Goal: Transaction & Acquisition: Purchase product/service

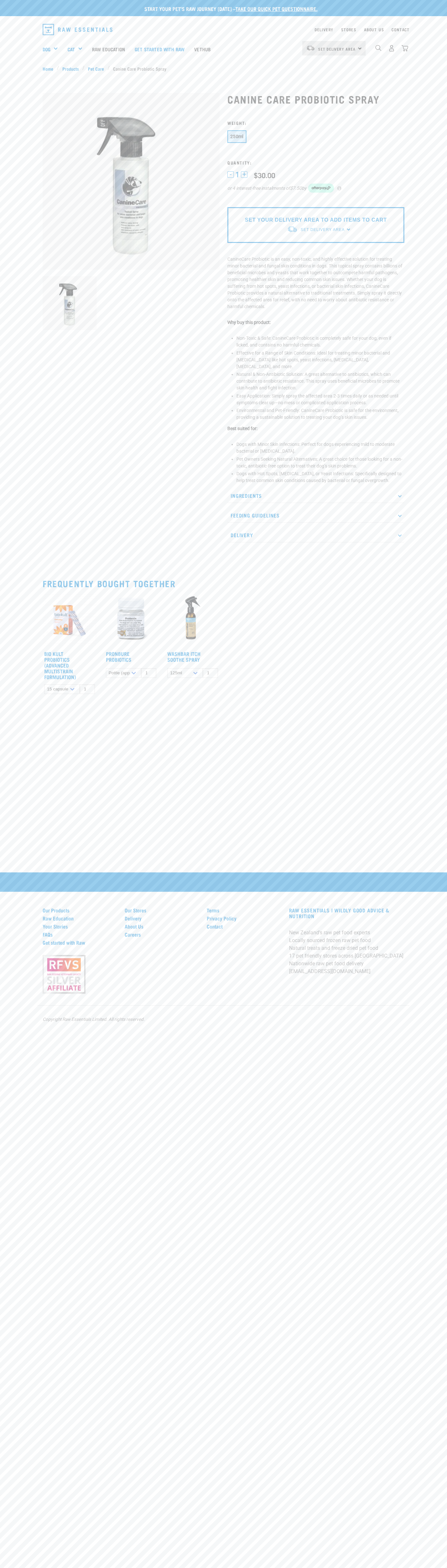
click at [373, 17] on div "Start your pet’s raw journey today – take our quick pet questionnaire. Delivery…" at bounding box center [223, 348] width 447 height 698
click at [267, 1568] on html "Start your pet’s raw journey today – take our quick pet questionnaire. Delivery…" at bounding box center [223, 784] width 447 height 1568
click at [2, 1120] on div "Start your pet’s raw journey today – take our quick pet questionnaire. Delivery…" at bounding box center [223, 784] width 447 height 1568
click at [315, 123] on h3 "Weight:" at bounding box center [315, 123] width 177 height 5
click at [238, 174] on span "1" at bounding box center [237, 175] width 4 height 7
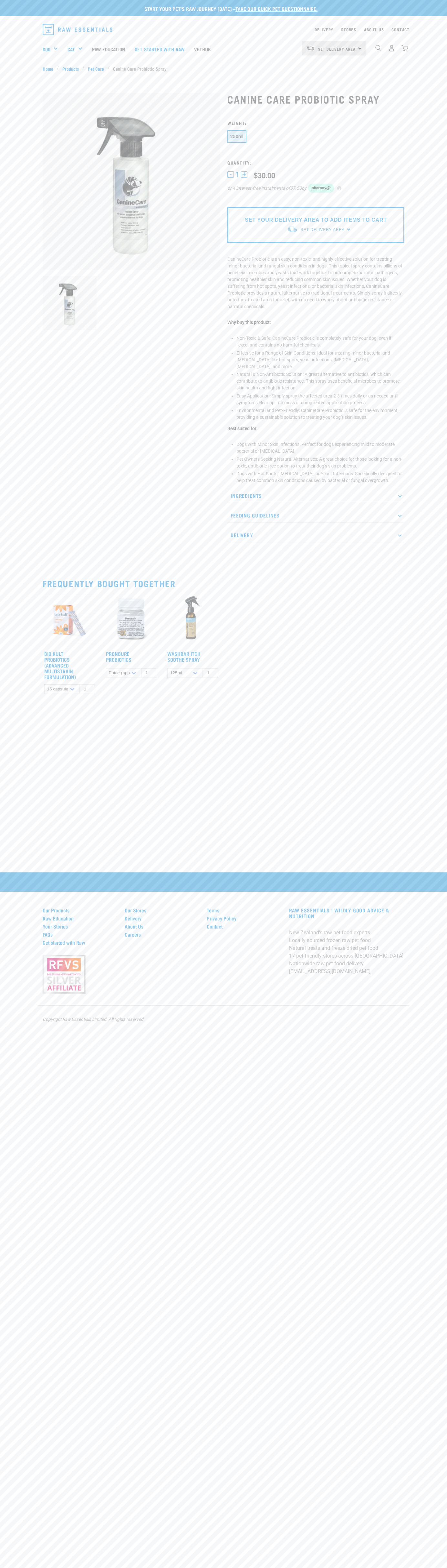
click at [321, 342] on li "Non-Toxic & Safe: CanineCare Probiotic is completely safe for your dog, even if…" at bounding box center [321, 342] width 168 height 14
click at [232, 22] on div "dropdown navigation" at bounding box center [174, 29] width 264 height 16
click at [194, 1568] on html "Start your pet’s raw journey today – take our quick pet questionnaire. Delivery…" at bounding box center [223, 784] width 447 height 1568
click at [29, 56] on nav "Set Delivery Area North Island South Island Dog Shop All Dog Cat" at bounding box center [223, 49] width 447 height 26
